Goal: Task Accomplishment & Management: Manage account settings

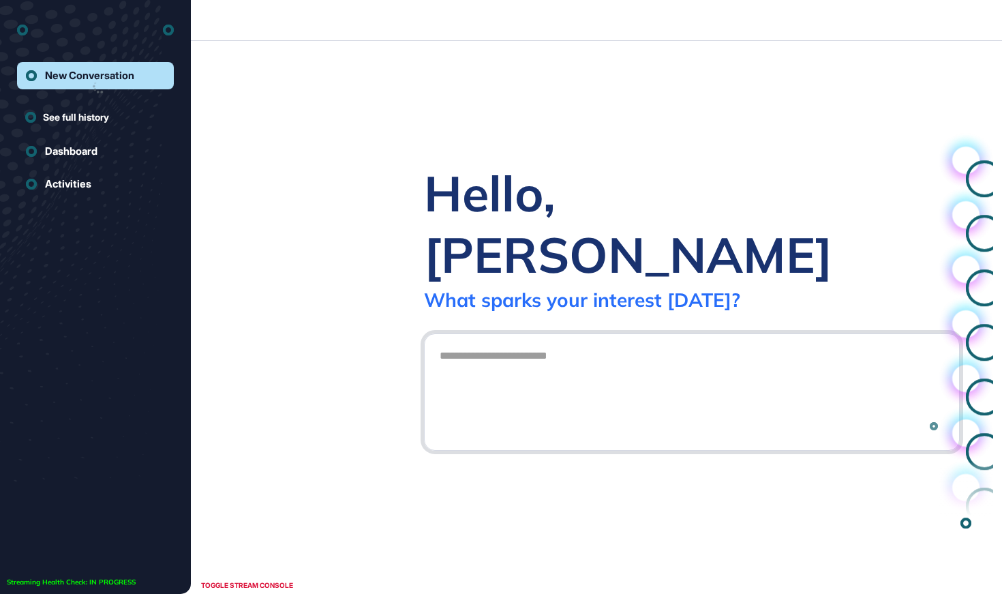
scroll to position [1, 1]
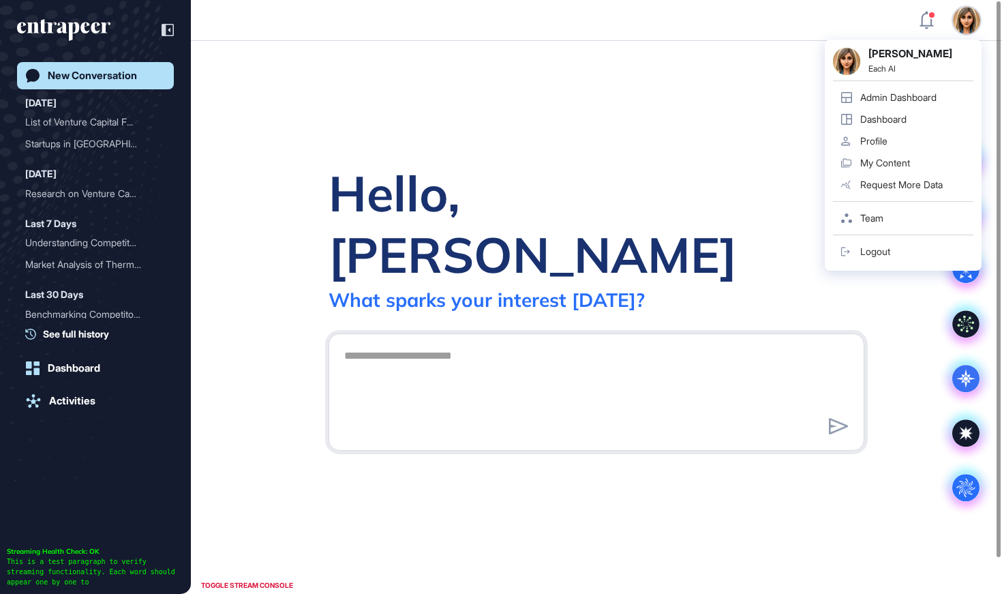
click at [907, 97] on div "Admin Dashboard" at bounding box center [898, 97] width 76 height 11
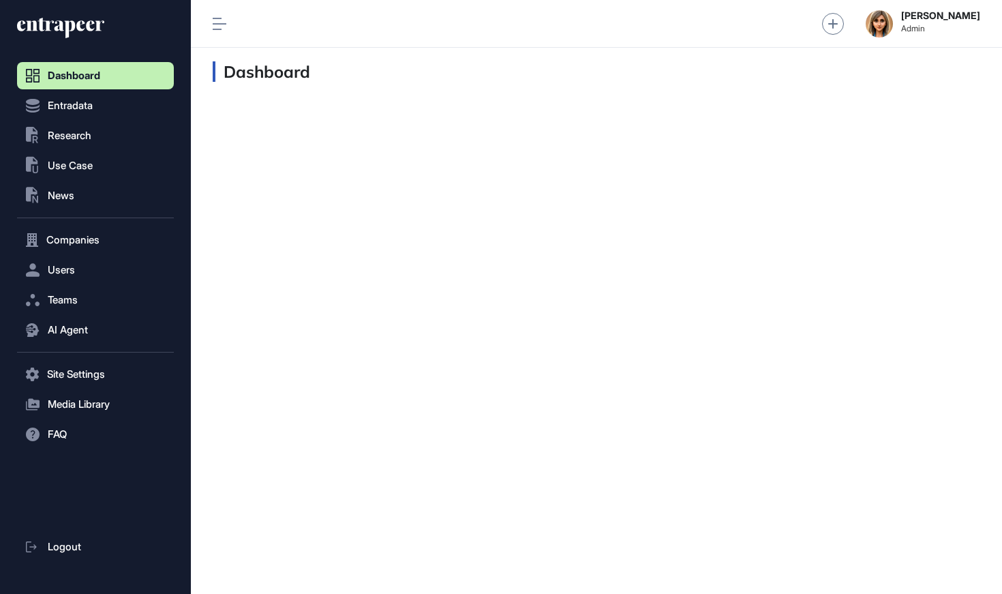
scroll to position [1, 1]
click at [73, 132] on span "Research" at bounding box center [70, 135] width 44 height 11
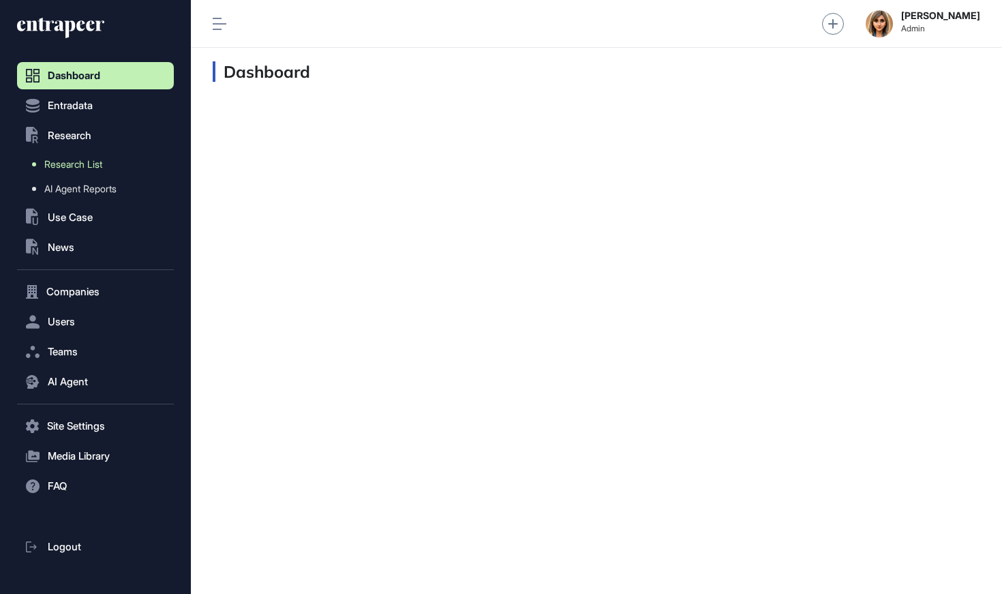
click at [79, 170] on link "Research List" at bounding box center [99, 164] width 150 height 25
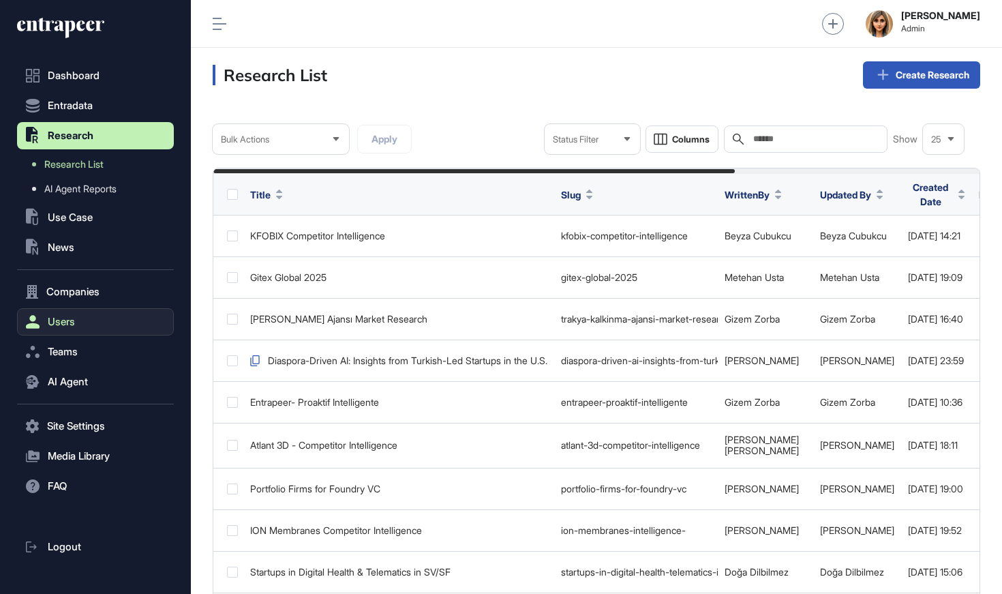
click at [61, 321] on span "Users" at bounding box center [61, 321] width 27 height 11
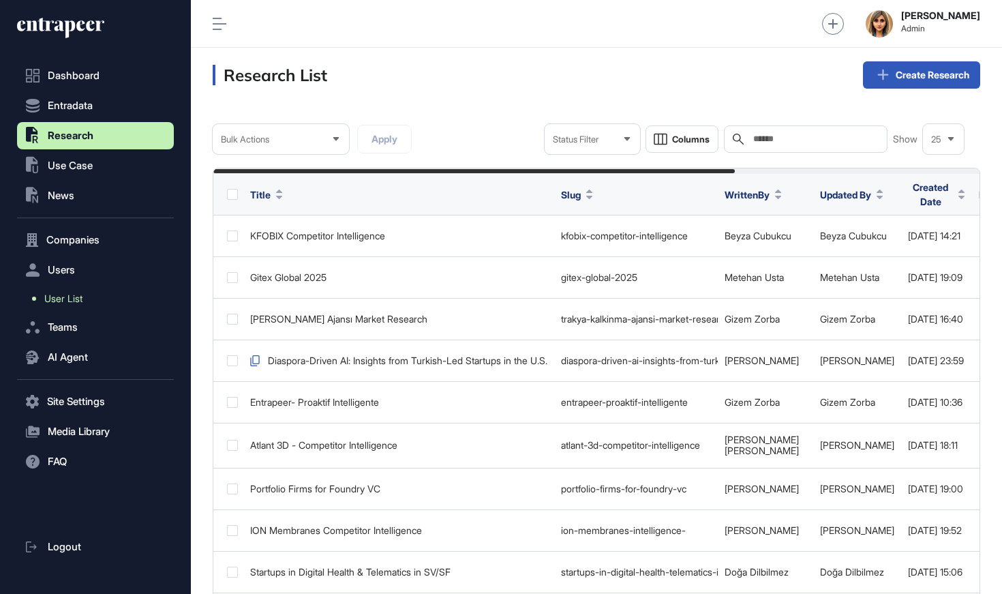
click at [87, 299] on link "User List" at bounding box center [99, 298] width 150 height 25
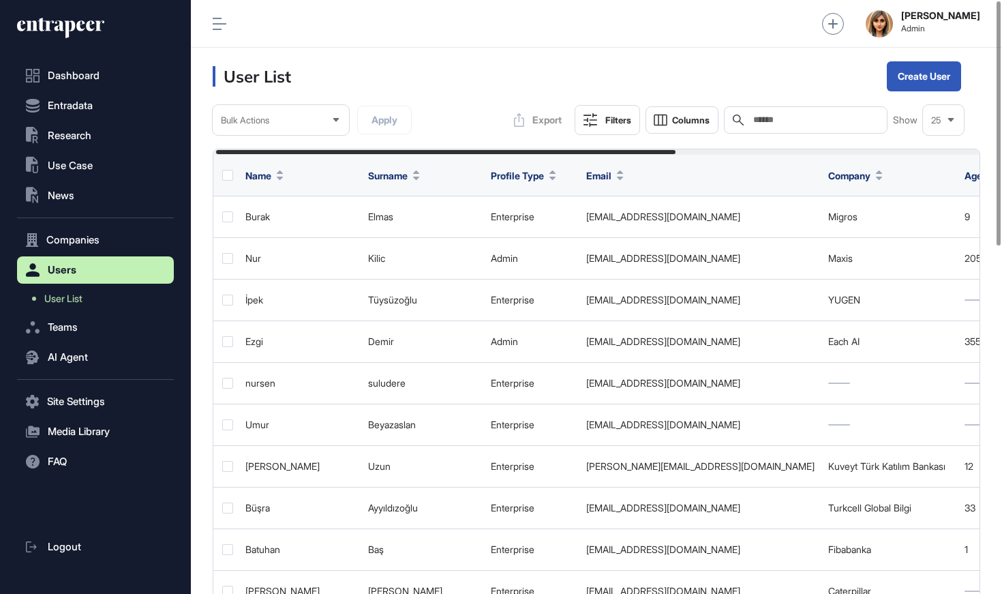
click at [787, 116] on input "text" at bounding box center [815, 120] width 127 height 11
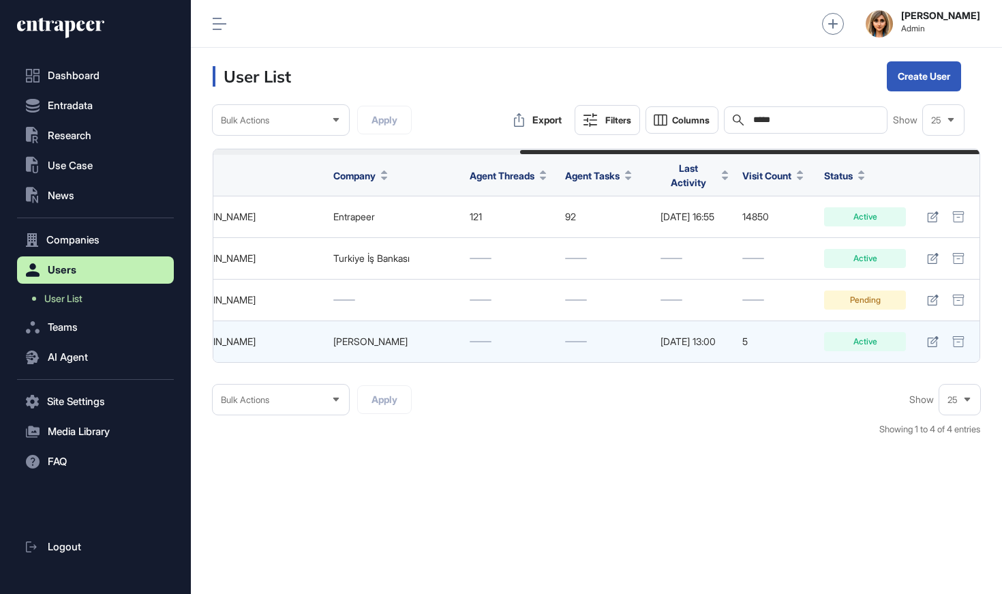
scroll to position [0, 511]
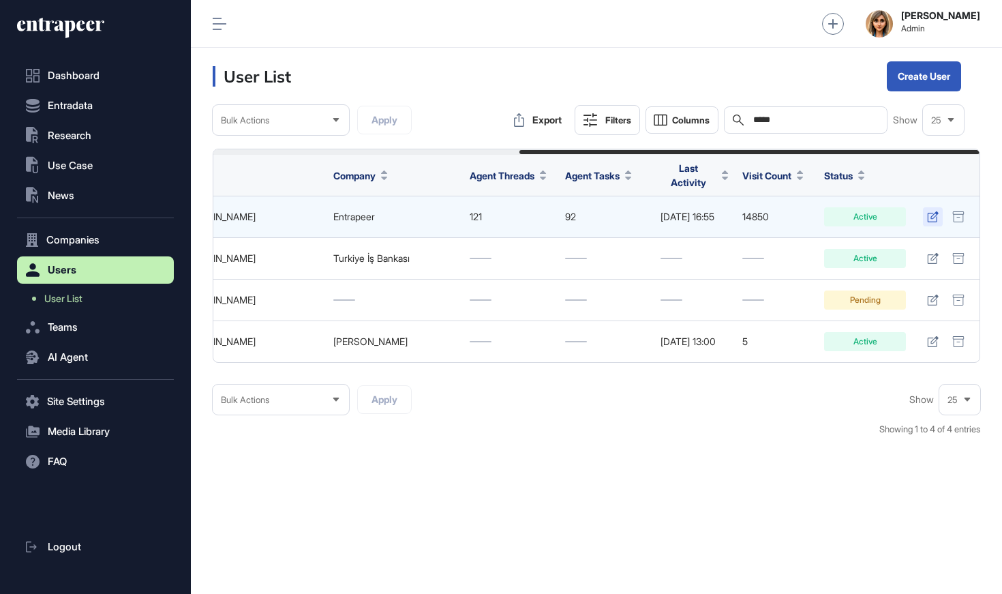
type input "*****"
click at [935, 211] on icon at bounding box center [932, 216] width 11 height 11
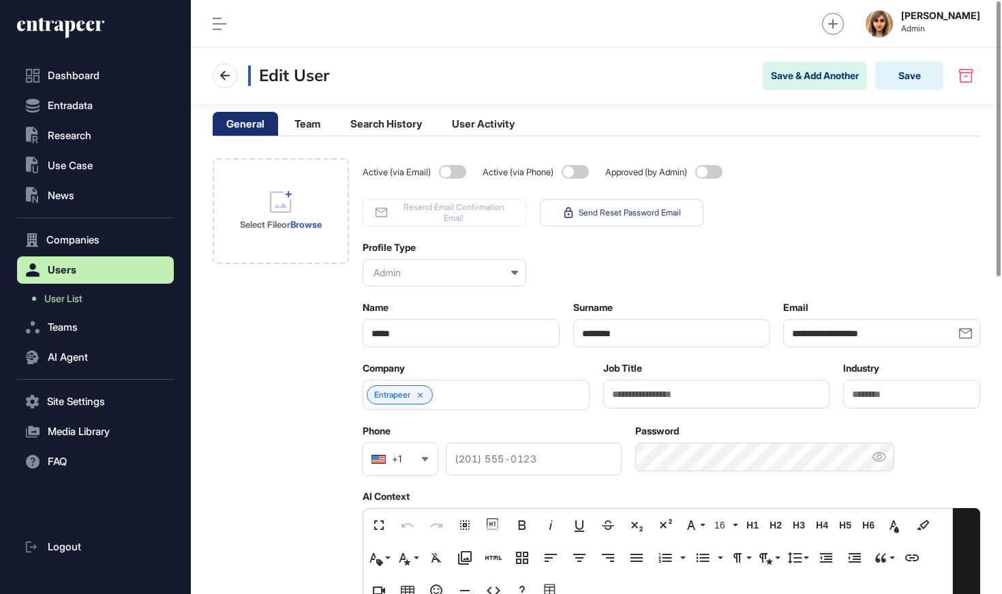
click at [715, 169] on span at bounding box center [708, 172] width 27 height 14
click at [445, 173] on span at bounding box center [452, 172] width 27 height 14
click at [222, 81] on icon at bounding box center [225, 75] width 16 height 16
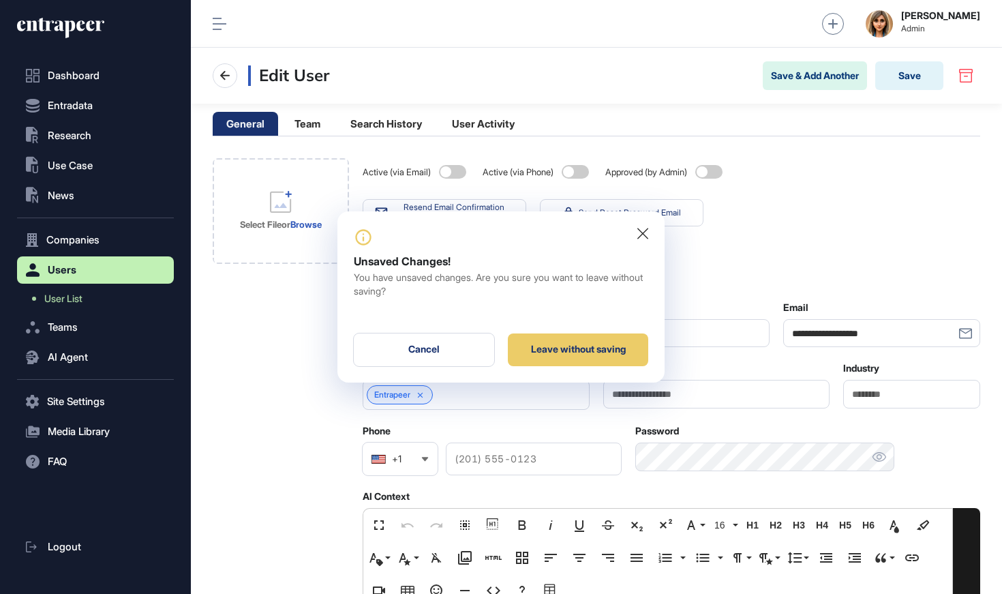
click at [637, 242] on div at bounding box center [501, 237] width 294 height 19
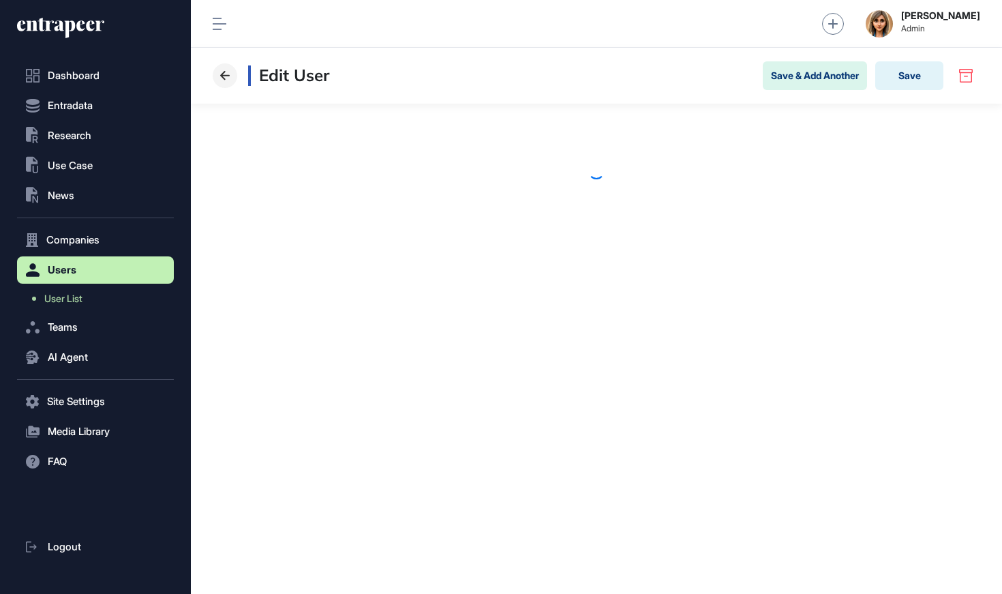
scroll to position [1, 1]
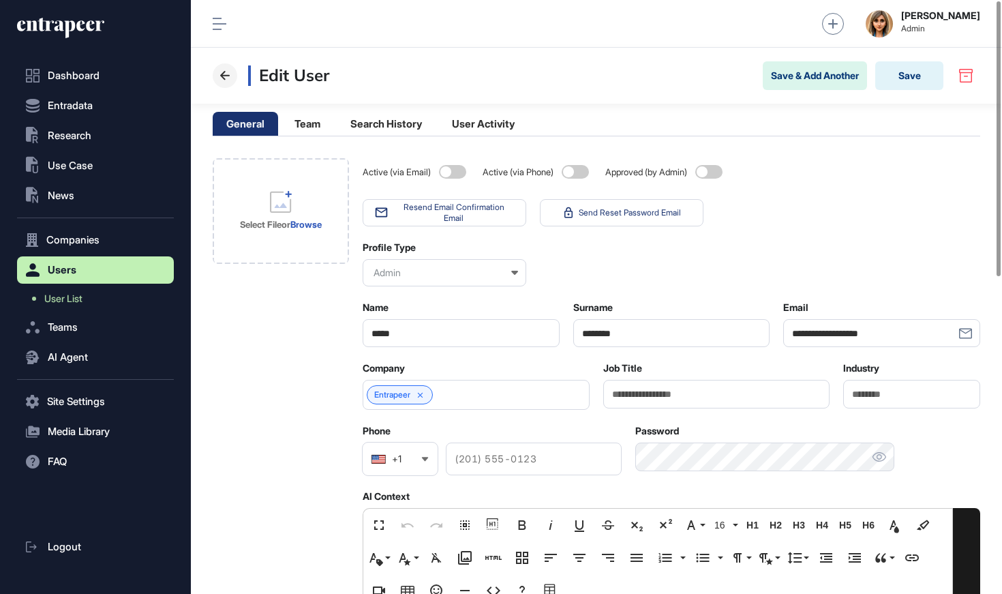
click at [215, 78] on button at bounding box center [225, 75] width 25 height 25
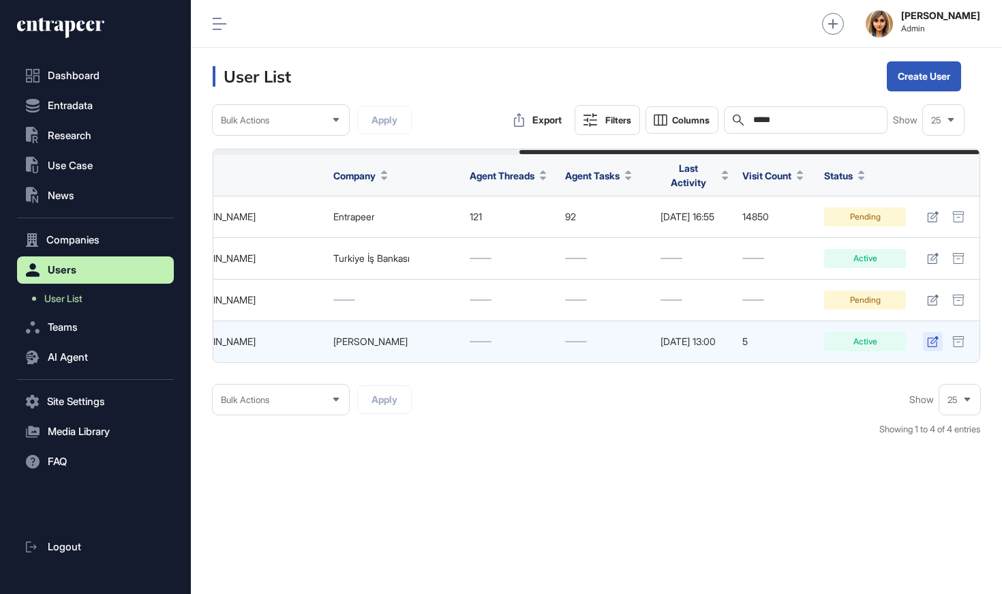
scroll to position [0, 511]
click at [930, 336] on icon at bounding box center [933, 341] width 12 height 11
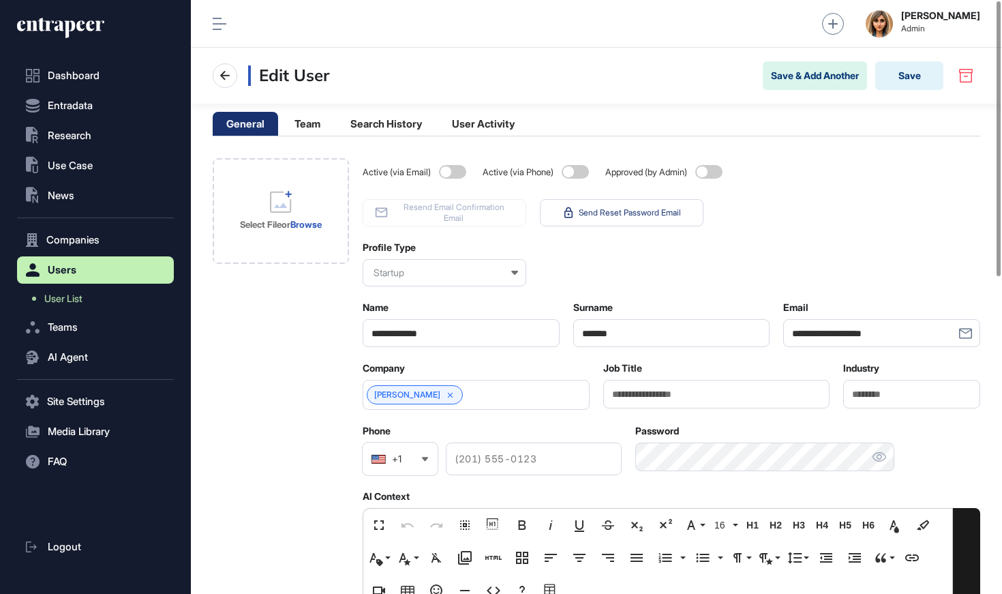
click at [461, 168] on span at bounding box center [452, 172] width 27 height 14
click at [712, 172] on span at bounding box center [708, 172] width 27 height 14
click at [916, 84] on button "Save" at bounding box center [909, 75] width 68 height 29
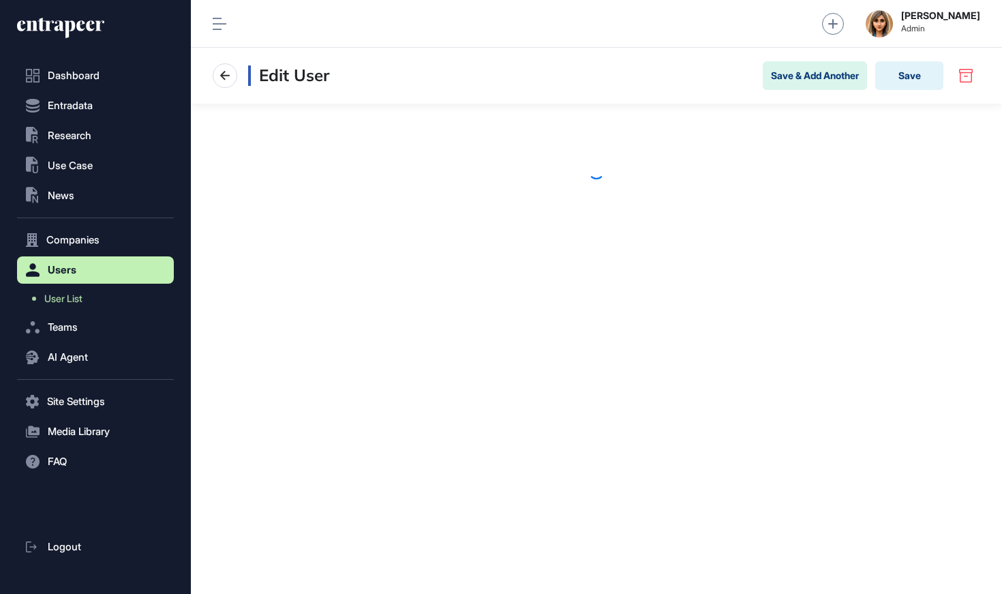
scroll to position [1, 1]
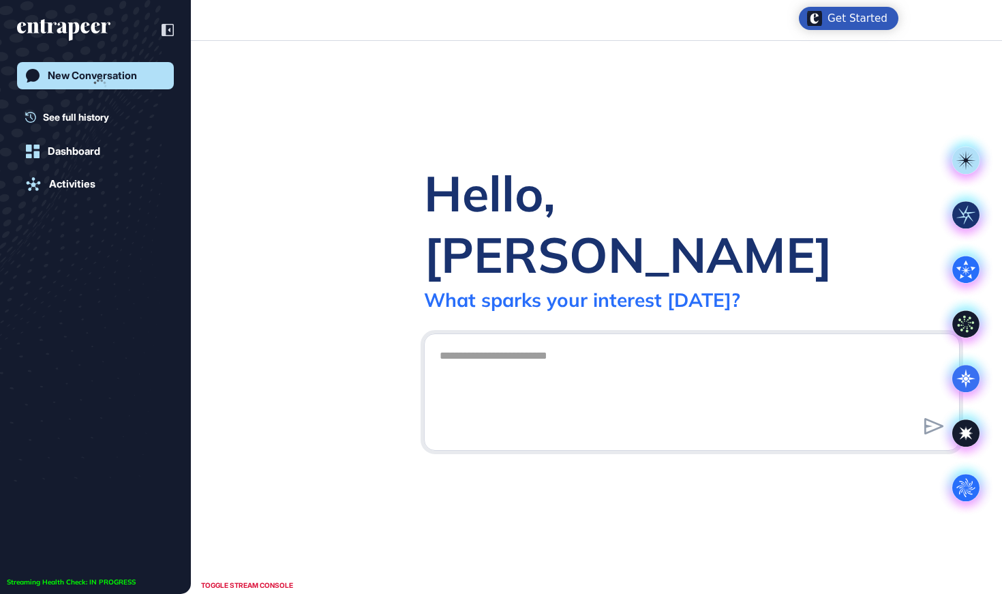
scroll to position [1, 1]
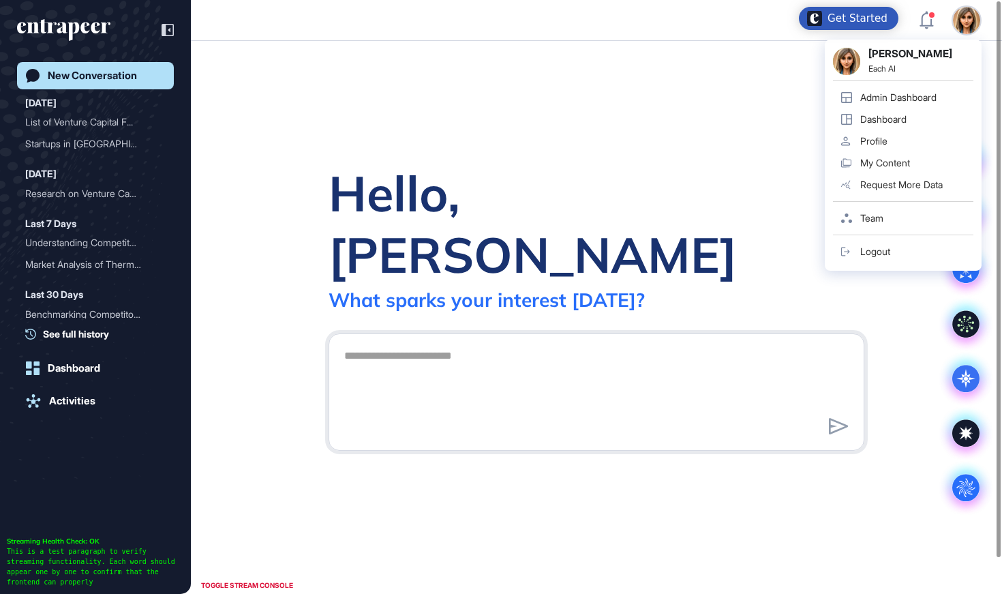
click at [936, 92] on div "Admin Dashboard" at bounding box center [898, 97] width 76 height 11
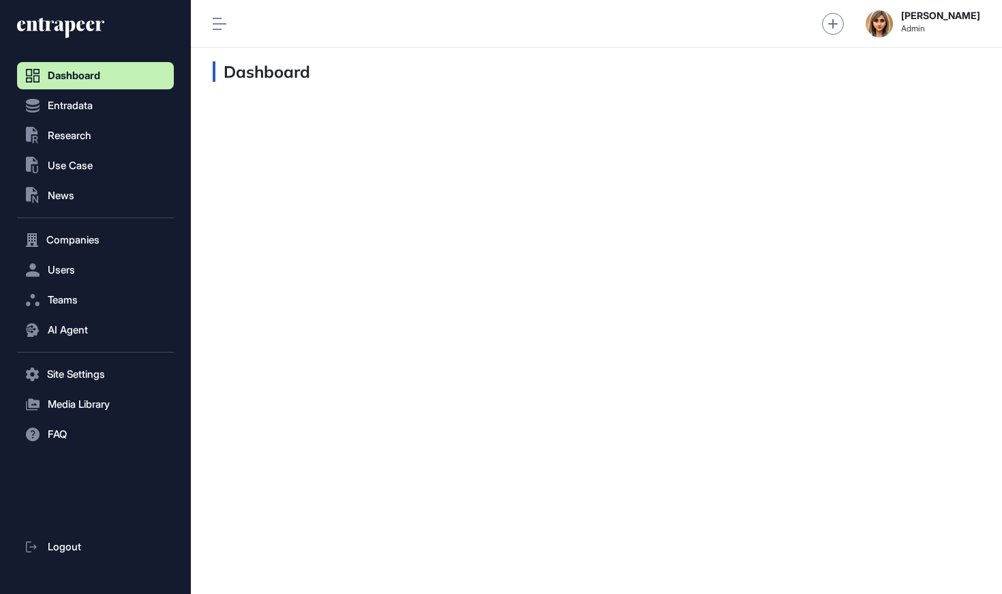
scroll to position [1, 1]
click at [87, 261] on button "Users" at bounding box center [95, 269] width 157 height 27
click at [82, 300] on span "User List" at bounding box center [63, 298] width 38 height 11
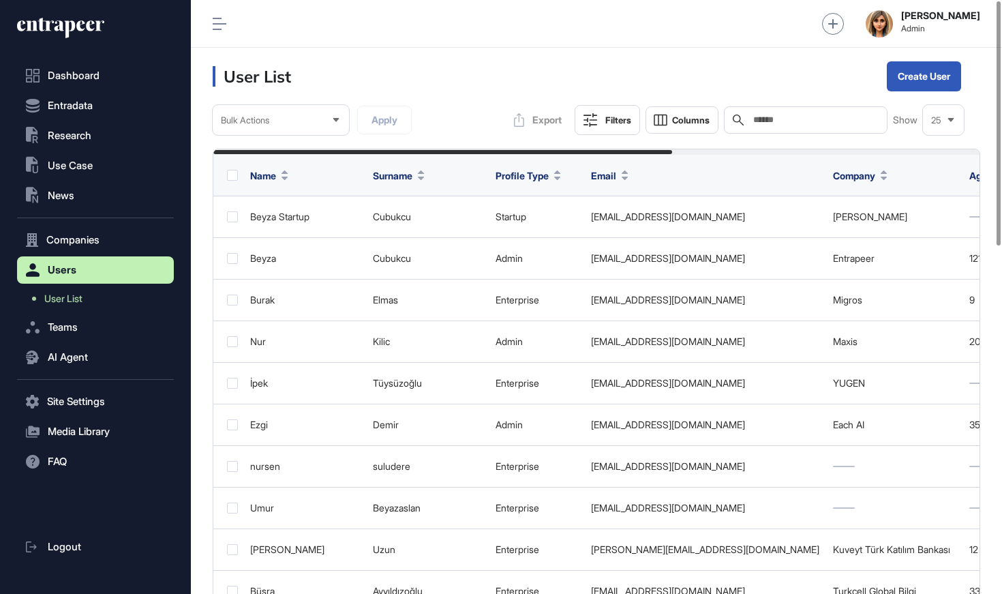
click at [783, 124] on input "text" at bounding box center [815, 120] width 127 height 11
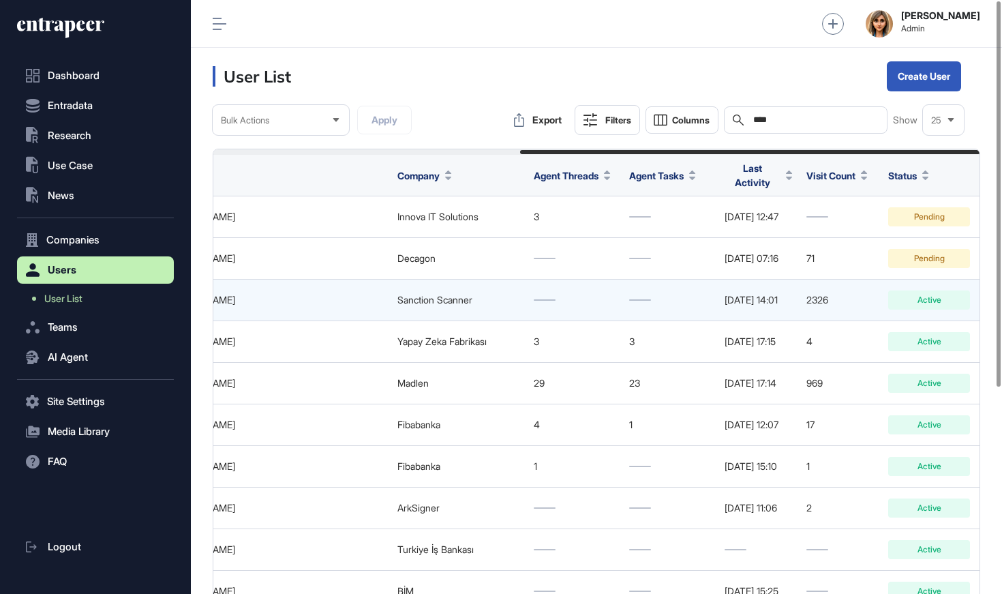
scroll to position [0, 509]
type input "****"
click at [992, 294] on icon at bounding box center [998, 299] width 12 height 11
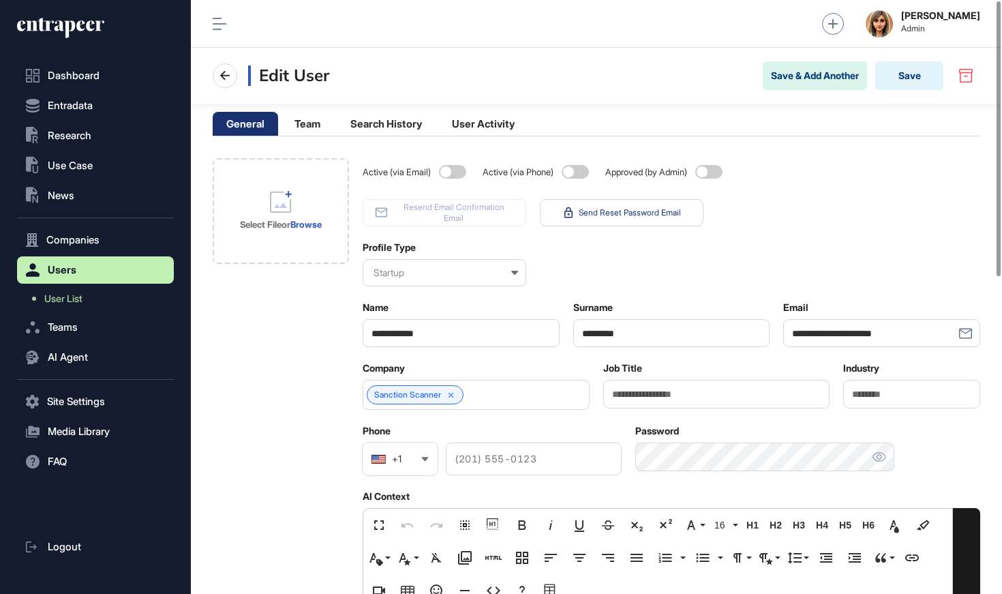
click at [703, 173] on span at bounding box center [708, 172] width 27 height 14
click at [449, 168] on span at bounding box center [452, 172] width 27 height 14
click at [926, 64] on button "Save" at bounding box center [909, 75] width 68 height 29
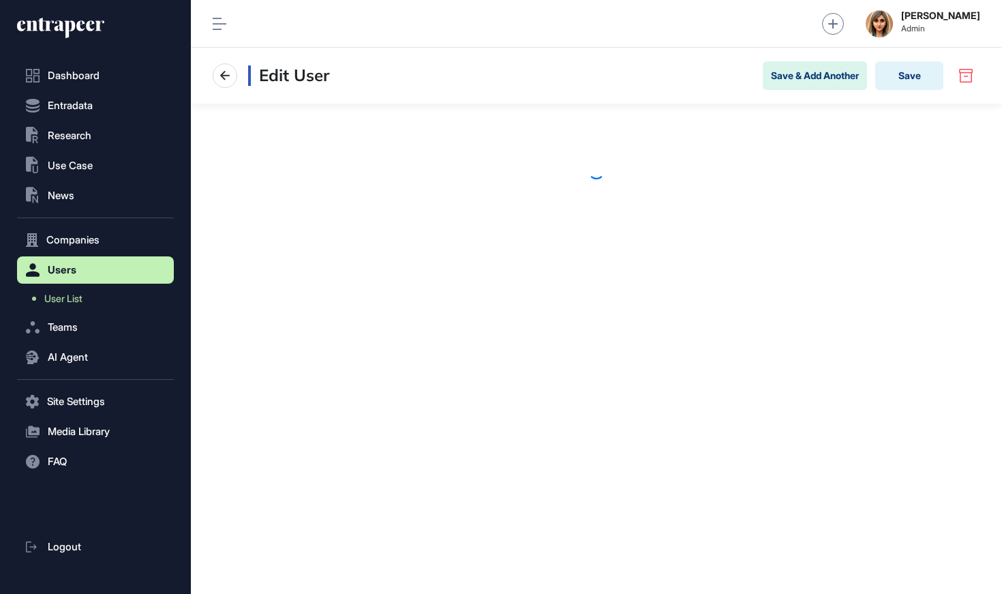
scroll to position [1, 1]
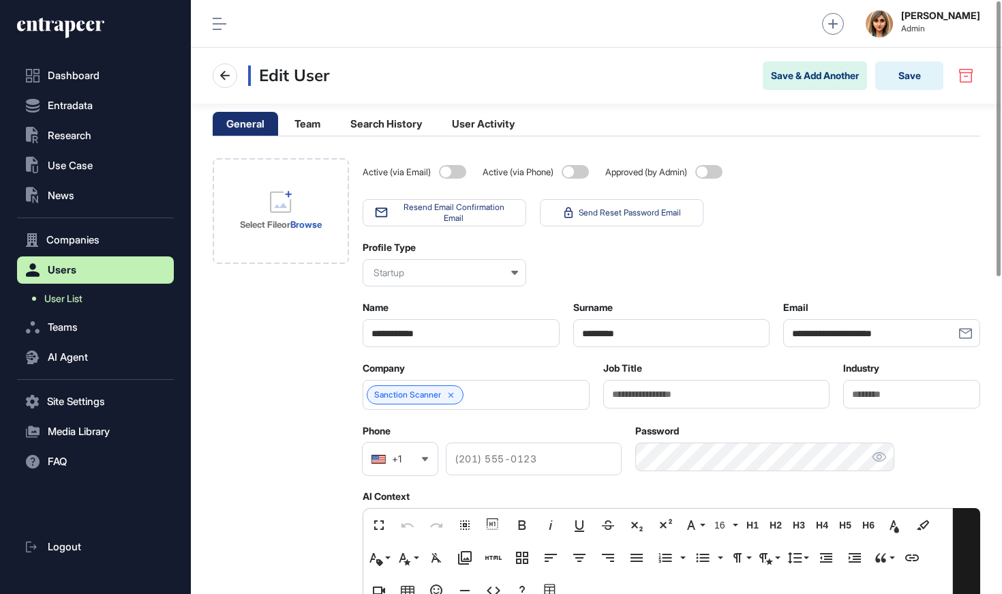
click at [121, 287] on link "User List" at bounding box center [99, 298] width 150 height 25
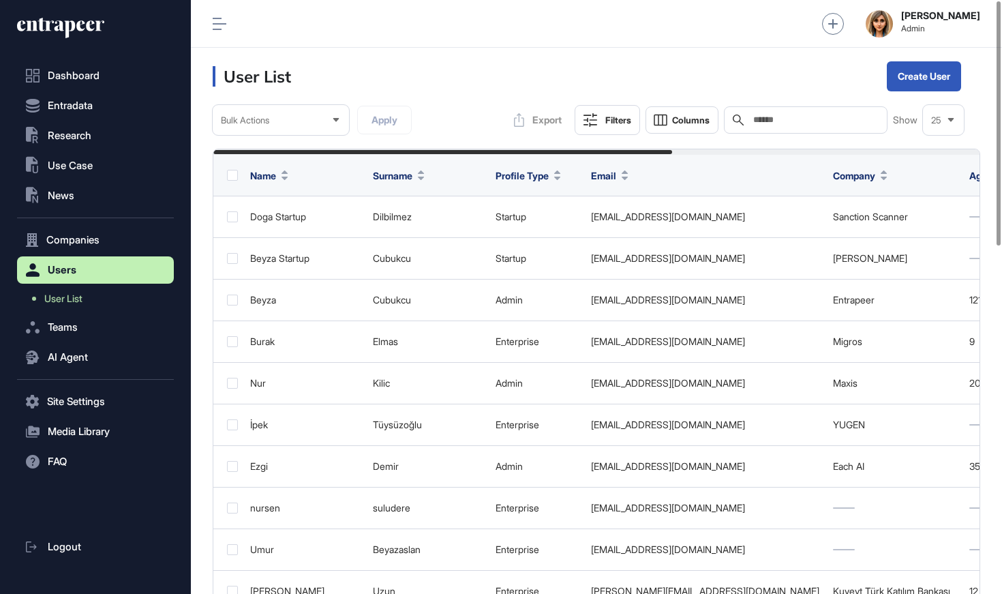
click at [817, 116] on input "text" at bounding box center [815, 120] width 127 height 11
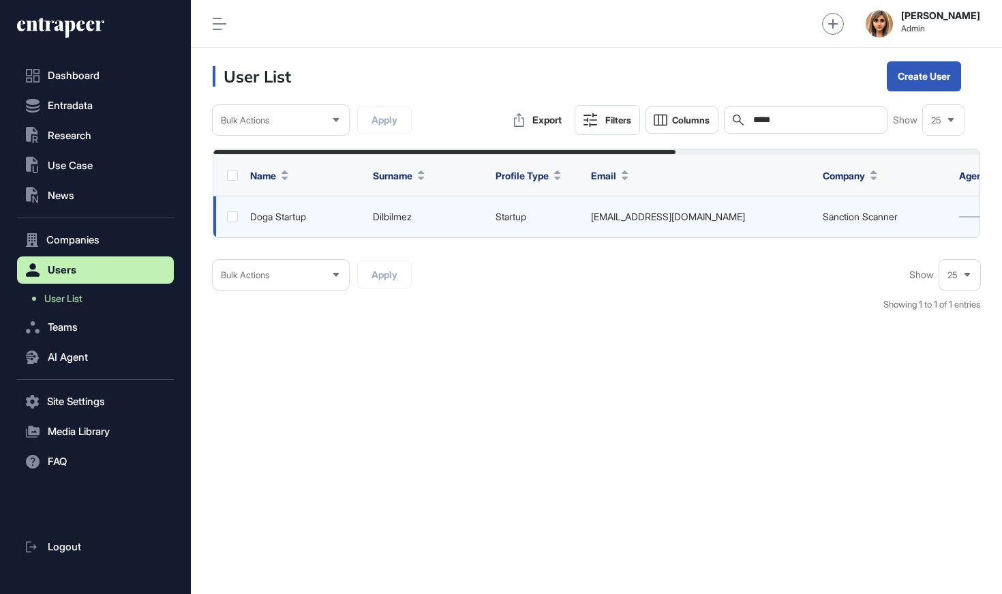
type input "****"
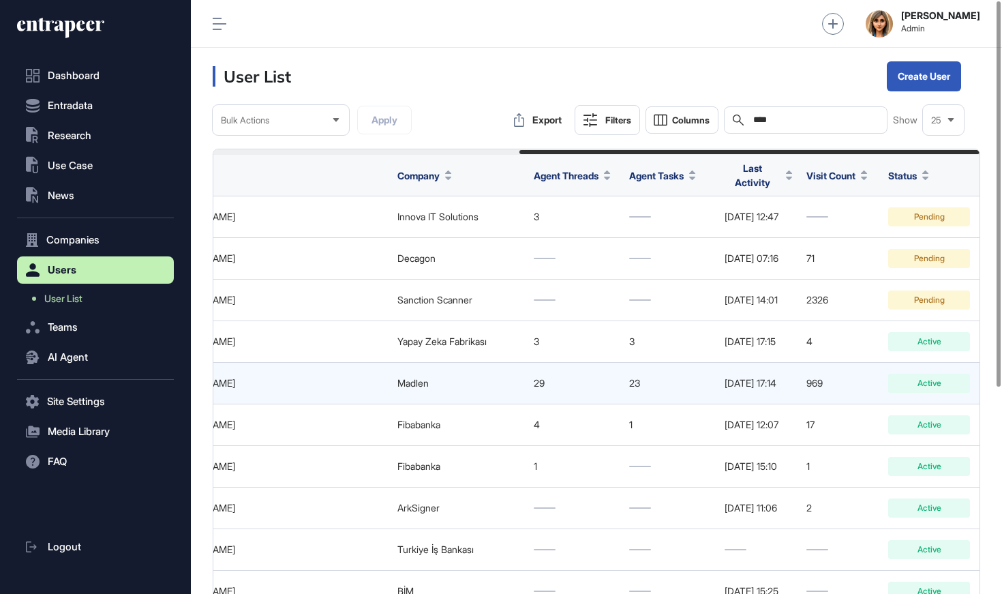
scroll to position [0, 509]
click at [992, 378] on icon at bounding box center [998, 383] width 12 height 11
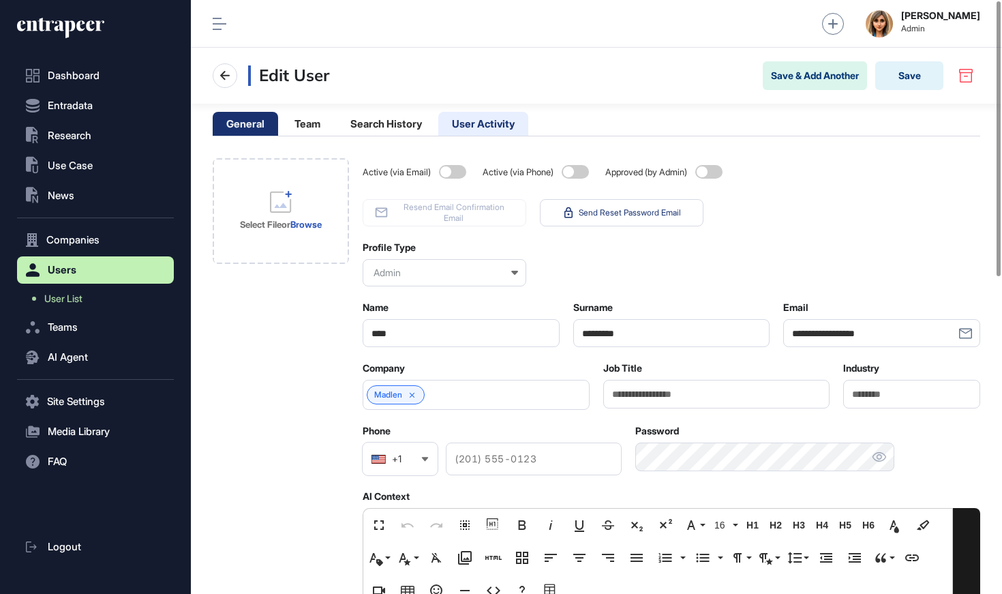
click at [467, 116] on li "User Activity" at bounding box center [483, 124] width 90 height 24
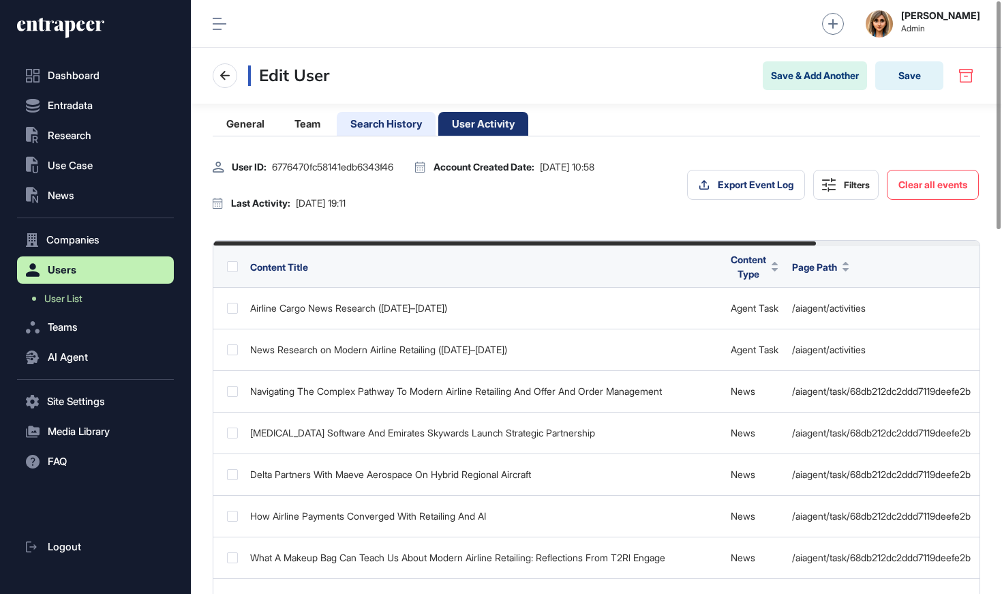
click at [405, 129] on li "Search History" at bounding box center [386, 124] width 99 height 24
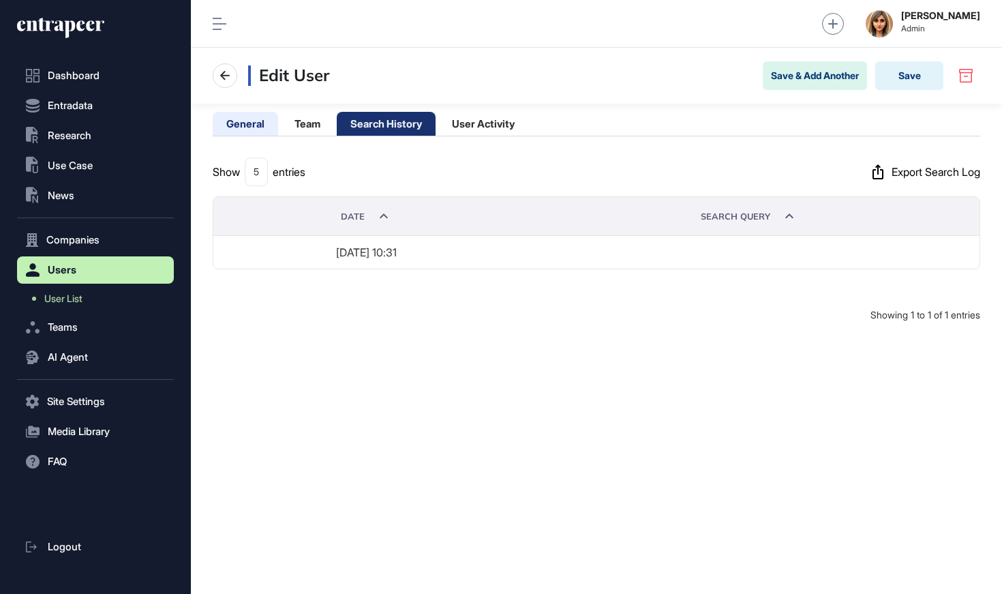
click at [251, 120] on li "General" at bounding box center [245, 124] width 65 height 24
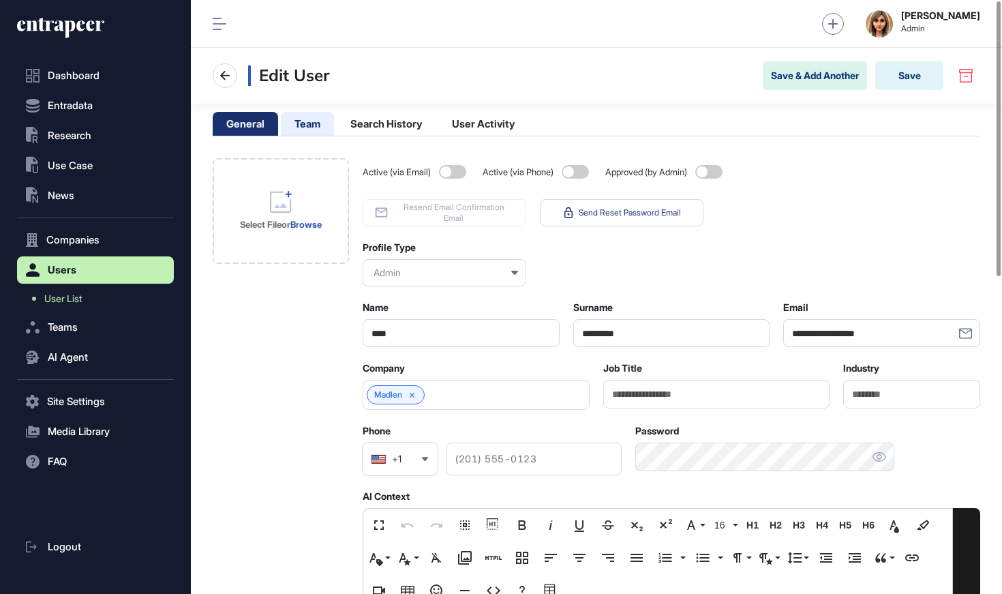
click at [298, 130] on li "Team" at bounding box center [307, 124] width 53 height 24
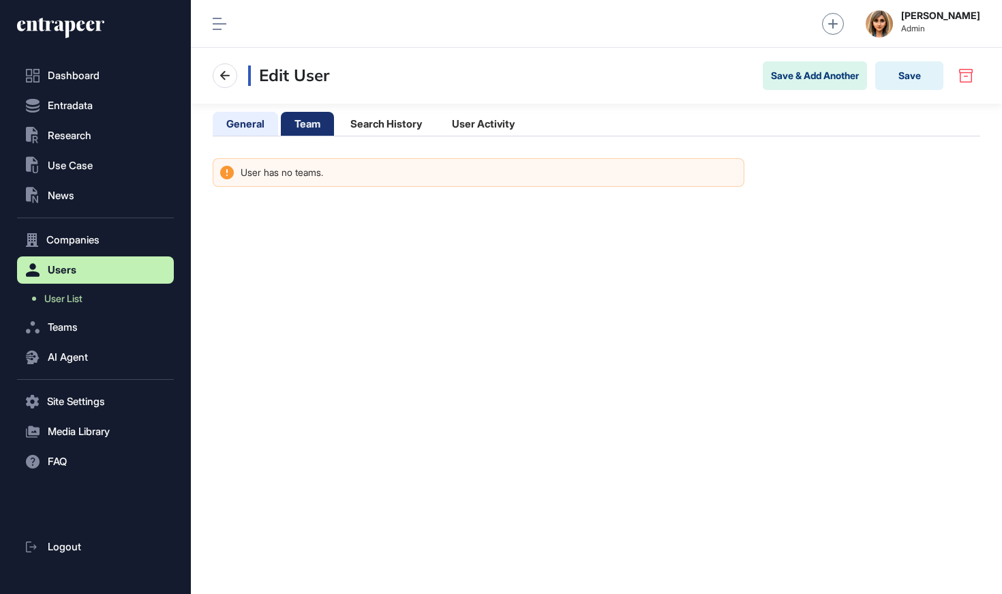
click at [241, 121] on li "General" at bounding box center [245, 124] width 65 height 24
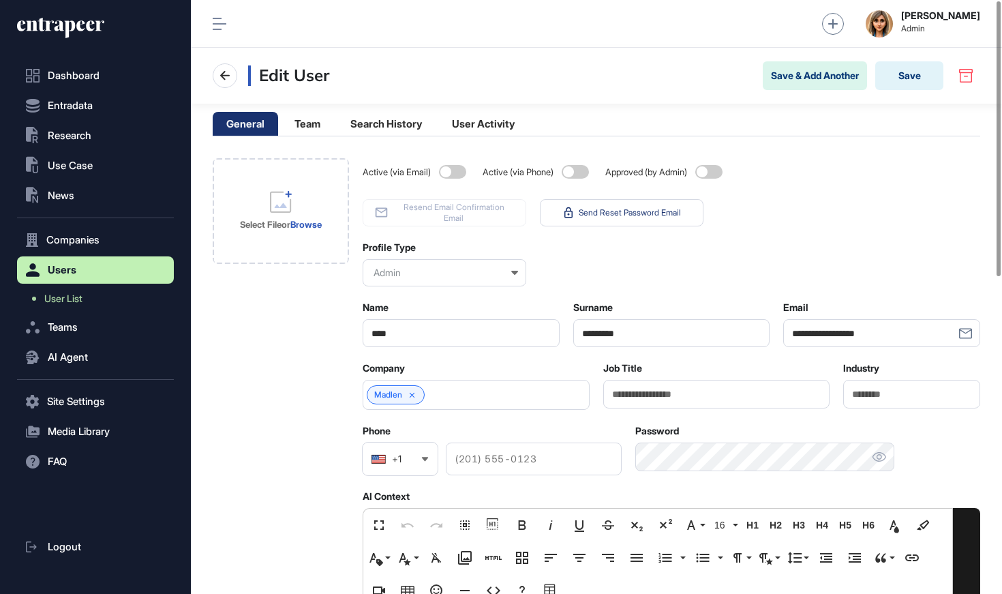
click at [710, 166] on span at bounding box center [708, 172] width 27 height 14
click at [447, 171] on span at bounding box center [452, 172] width 27 height 14
click at [920, 78] on button "Save" at bounding box center [909, 75] width 68 height 29
click at [92, 16] on div "Dashboard Entradata .st0{fill:currentColor} Research .st0{fill:currentColor} Us…" at bounding box center [95, 304] width 157 height 581
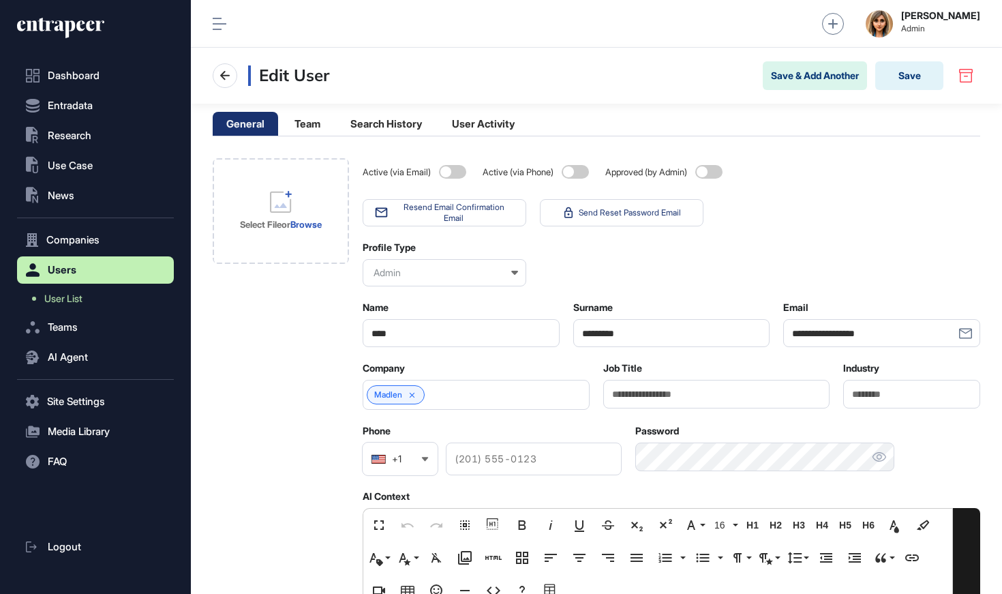
click at [92, 27] on icon at bounding box center [60, 28] width 87 height 22
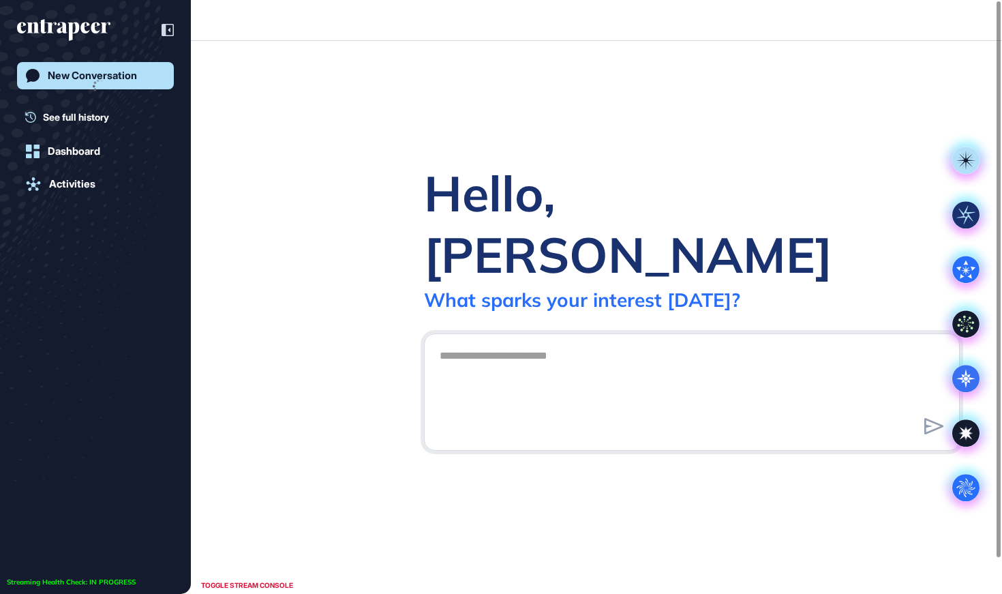
scroll to position [1, 1]
